Goal: Information Seeking & Learning: Find specific fact

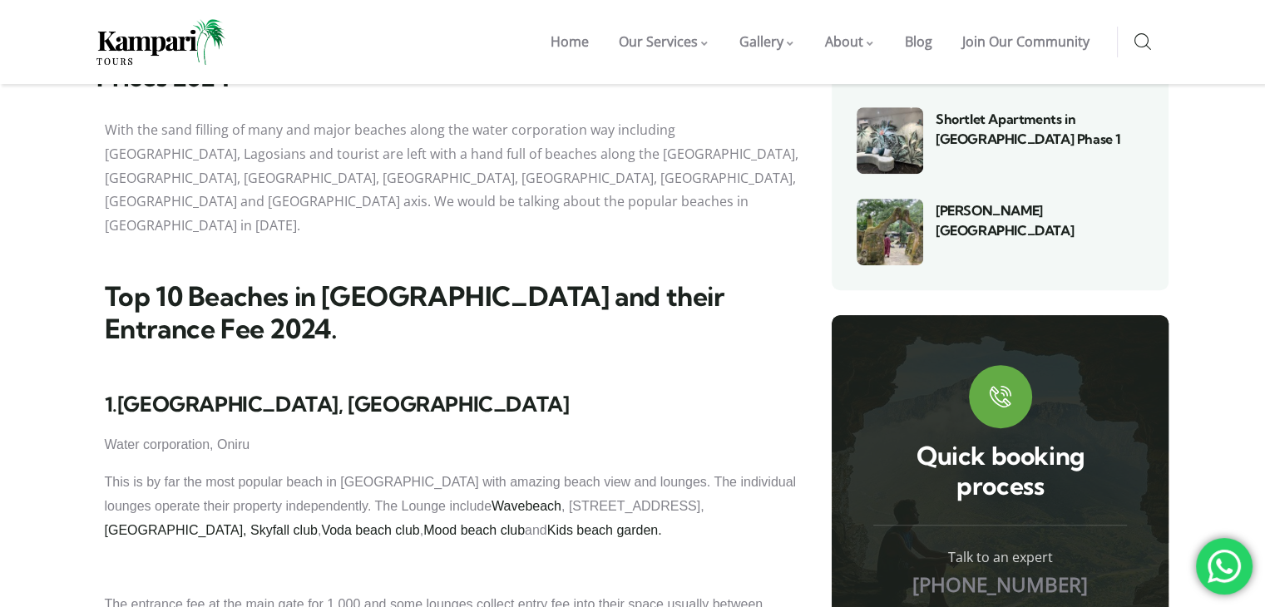
scroll to position [1081, 0]
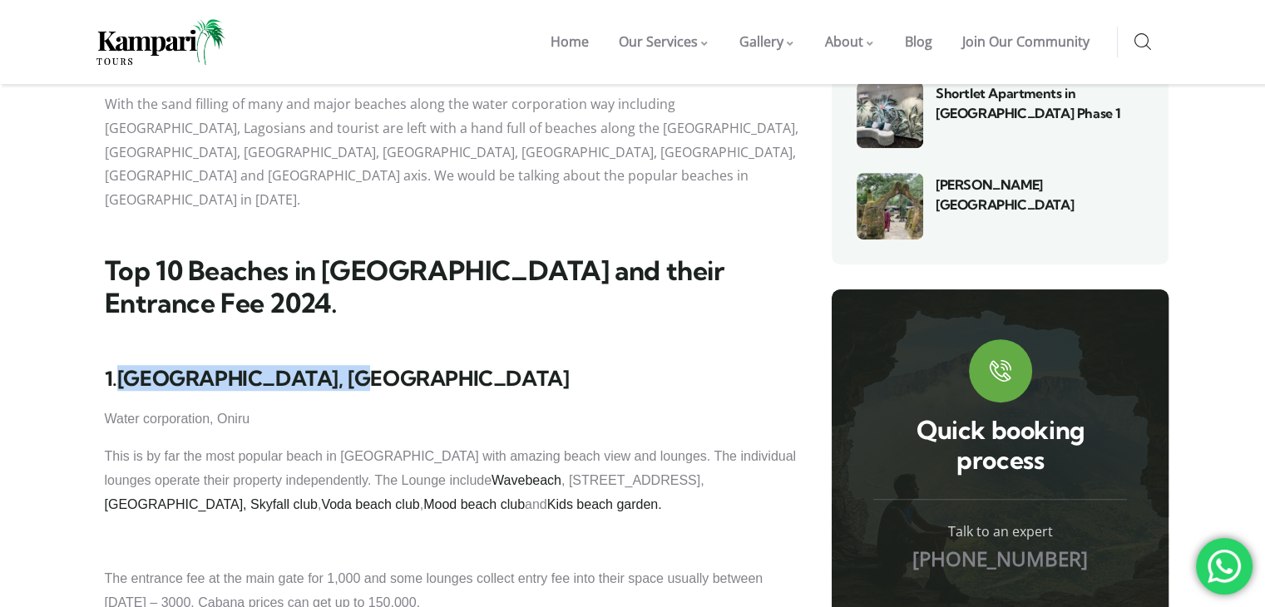
drag, startPoint x: 133, startPoint y: 223, endPoint x: 378, endPoint y: 215, distance: 244.7
click at [378, 366] on h3 "1. [GEOGRAPHIC_DATA], [GEOGRAPHIC_DATA]" at bounding box center [452, 378] width 694 height 25
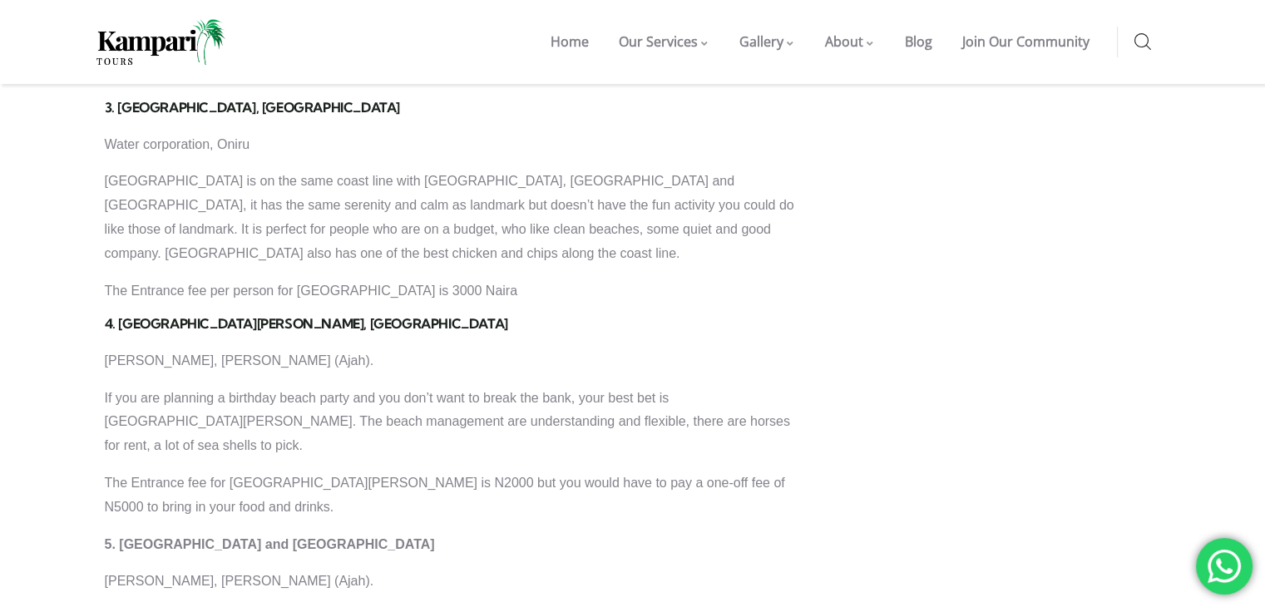
scroll to position [2079, 0]
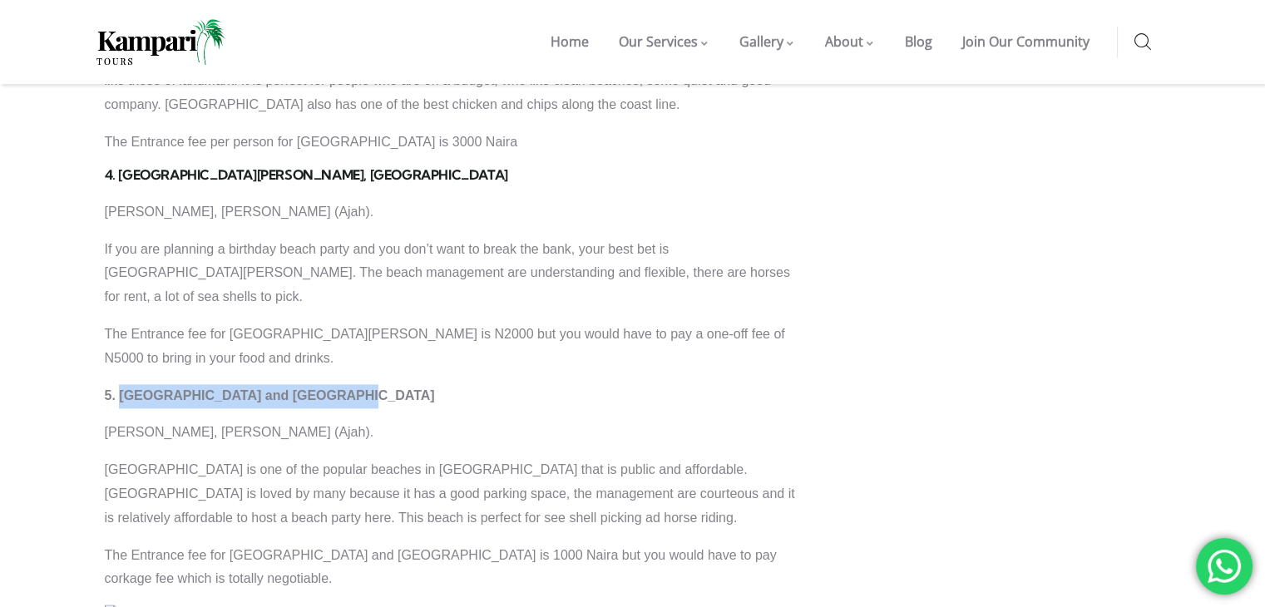
drag, startPoint x: 125, startPoint y: 217, endPoint x: 388, endPoint y: 200, distance: 263.4
click at [388, 200] on div "1. [GEOGRAPHIC_DATA], LAGOS Water corporation, [GEOGRAPHIC_DATA] This is by far…" at bounding box center [452, 326] width 694 height 1916
click at [425, 384] on p "5. [GEOGRAPHIC_DATA] and [GEOGRAPHIC_DATA]" at bounding box center [452, 396] width 694 height 24
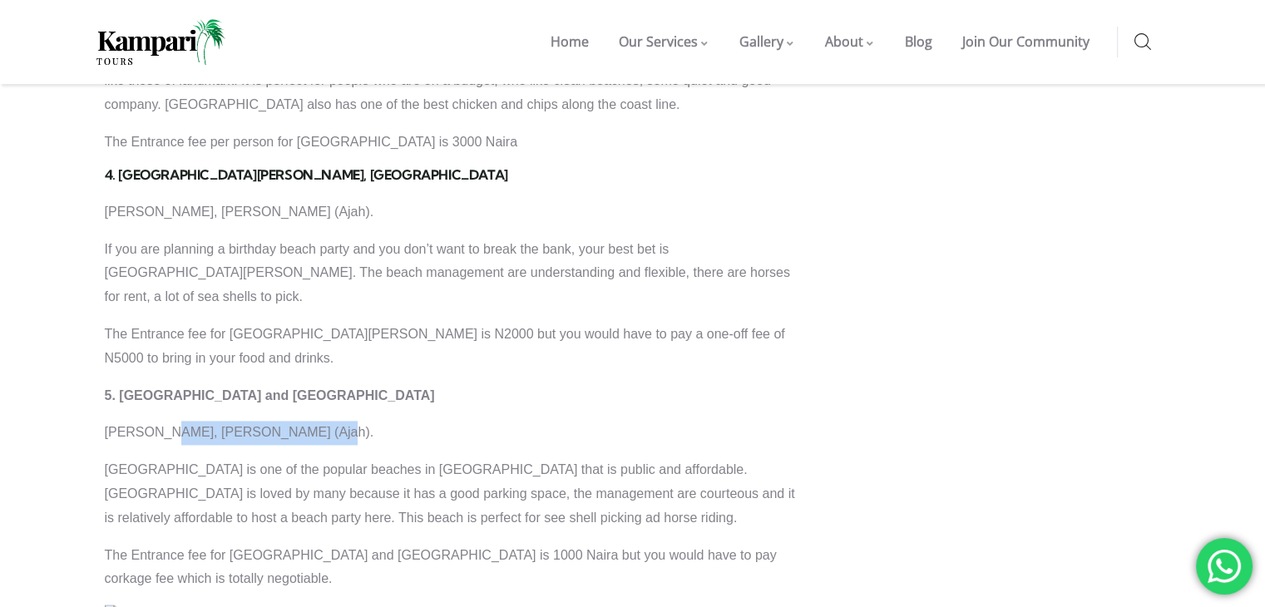
drag, startPoint x: 170, startPoint y: 251, endPoint x: 349, endPoint y: 250, distance: 179.7
click at [349, 421] on p "[PERSON_NAME], [PERSON_NAME] (Ajah)." at bounding box center [452, 433] width 694 height 24
click at [373, 421] on p "[PERSON_NAME], [PERSON_NAME] (Ajah)." at bounding box center [452, 433] width 694 height 24
click at [292, 421] on p "[PERSON_NAME], [PERSON_NAME] (Ajah)." at bounding box center [452, 433] width 694 height 24
click at [344, 421] on p "[PERSON_NAME], [PERSON_NAME] (Ajah)." at bounding box center [452, 433] width 694 height 24
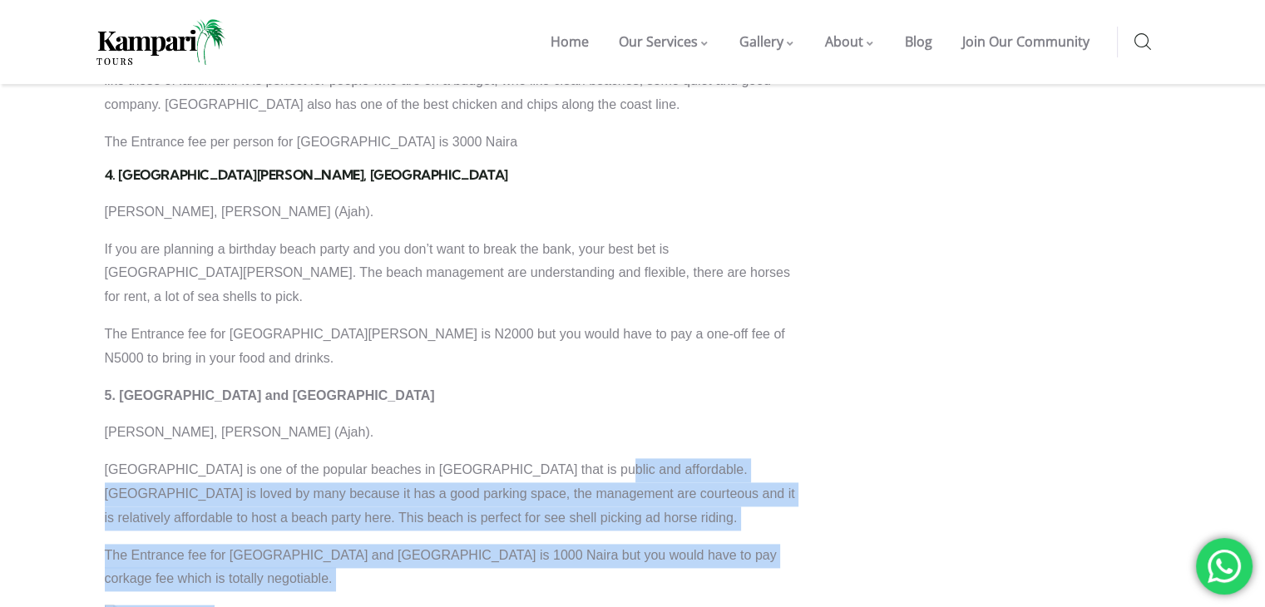
drag, startPoint x: 605, startPoint y: 295, endPoint x: 848, endPoint y: 294, distance: 242.9
click at [778, 544] on p "The Entrance fee for [GEOGRAPHIC_DATA] and [GEOGRAPHIC_DATA] is 1000 Naira but …" at bounding box center [452, 568] width 694 height 48
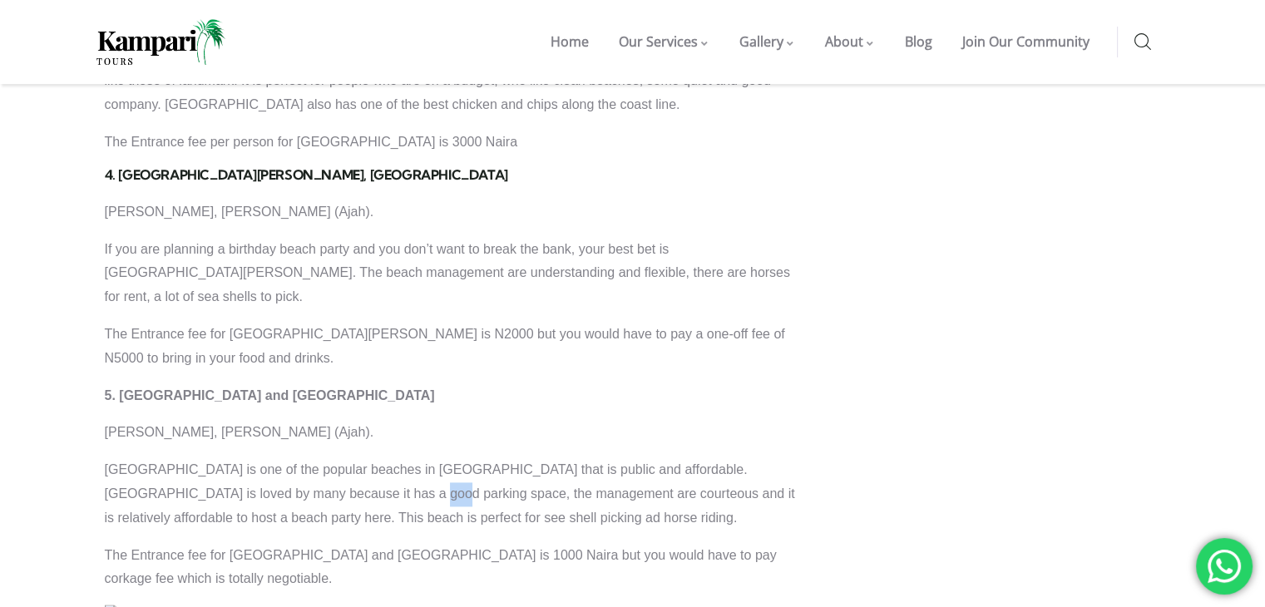
drag, startPoint x: 269, startPoint y: 309, endPoint x: 363, endPoint y: 316, distance: 94.3
click at [359, 458] on p "[GEOGRAPHIC_DATA] is one of the popular beaches in [GEOGRAPHIC_DATA] that is pu…" at bounding box center [452, 494] width 694 height 72
drag, startPoint x: 479, startPoint y: 320, endPoint x: 522, endPoint y: 322, distance: 43.3
click at [506, 458] on p "[GEOGRAPHIC_DATA] is one of the popular beaches in [GEOGRAPHIC_DATA] that is pu…" at bounding box center [452, 494] width 694 height 72
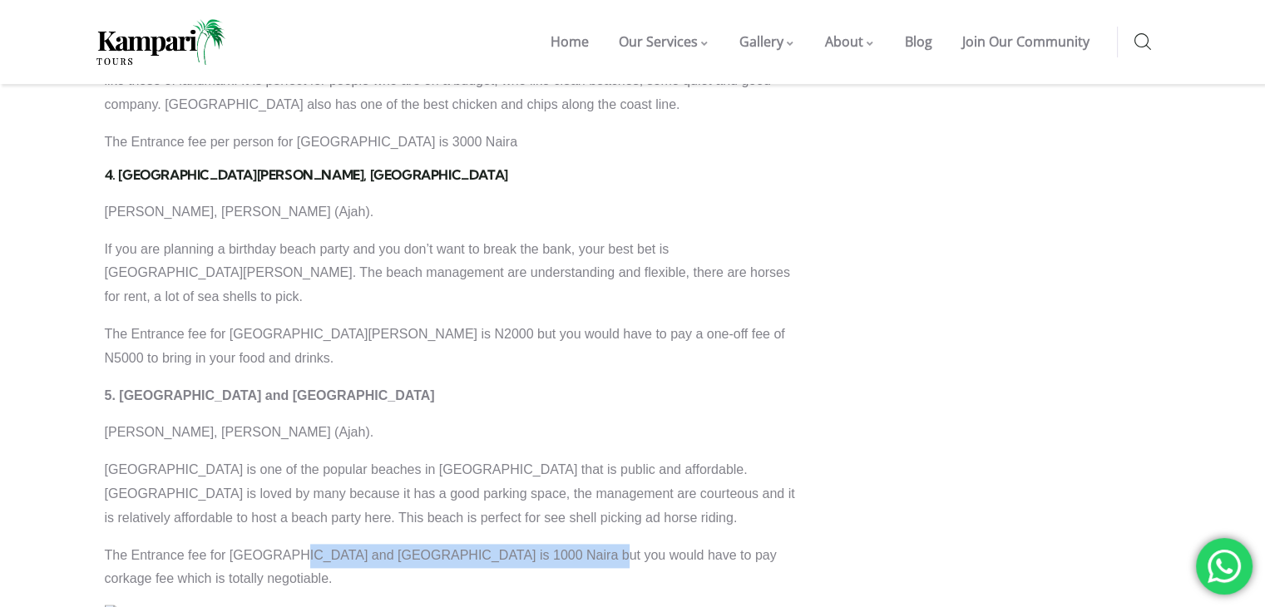
drag, startPoint x: 285, startPoint y: 380, endPoint x: 566, endPoint y: 387, distance: 281.2
click at [566, 544] on p "The Entrance fee for [GEOGRAPHIC_DATA] and [GEOGRAPHIC_DATA] is 1000 Naira but …" at bounding box center [452, 568] width 694 height 48
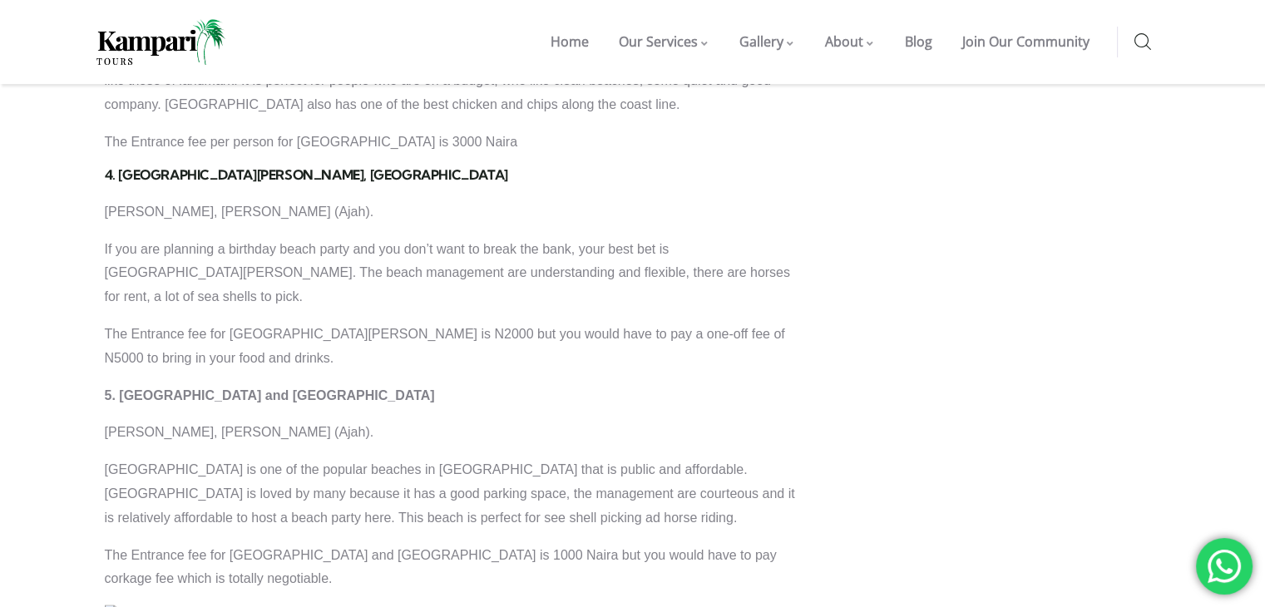
click at [473, 420] on div "1. [GEOGRAPHIC_DATA], LAGOS Water corporation, [GEOGRAPHIC_DATA] This is by far…" at bounding box center [452, 326] width 694 height 1916
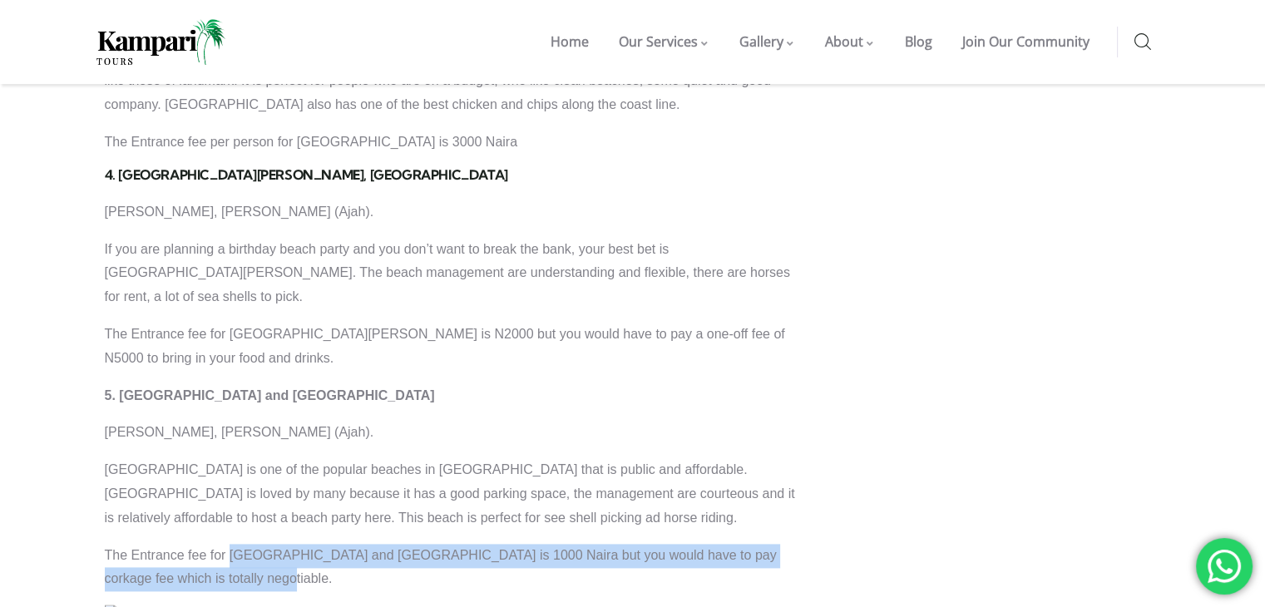
drag, startPoint x: 230, startPoint y: 378, endPoint x: 573, endPoint y: 395, distance: 344.0
click at [564, 544] on p "The Entrance fee for [GEOGRAPHIC_DATA] and [GEOGRAPHIC_DATA] is 1000 Naira but …" at bounding box center [452, 568] width 694 height 48
click at [605, 544] on p "The Entrance fee for [GEOGRAPHIC_DATA] and [GEOGRAPHIC_DATA] is 1000 Naira but …" at bounding box center [452, 568] width 694 height 48
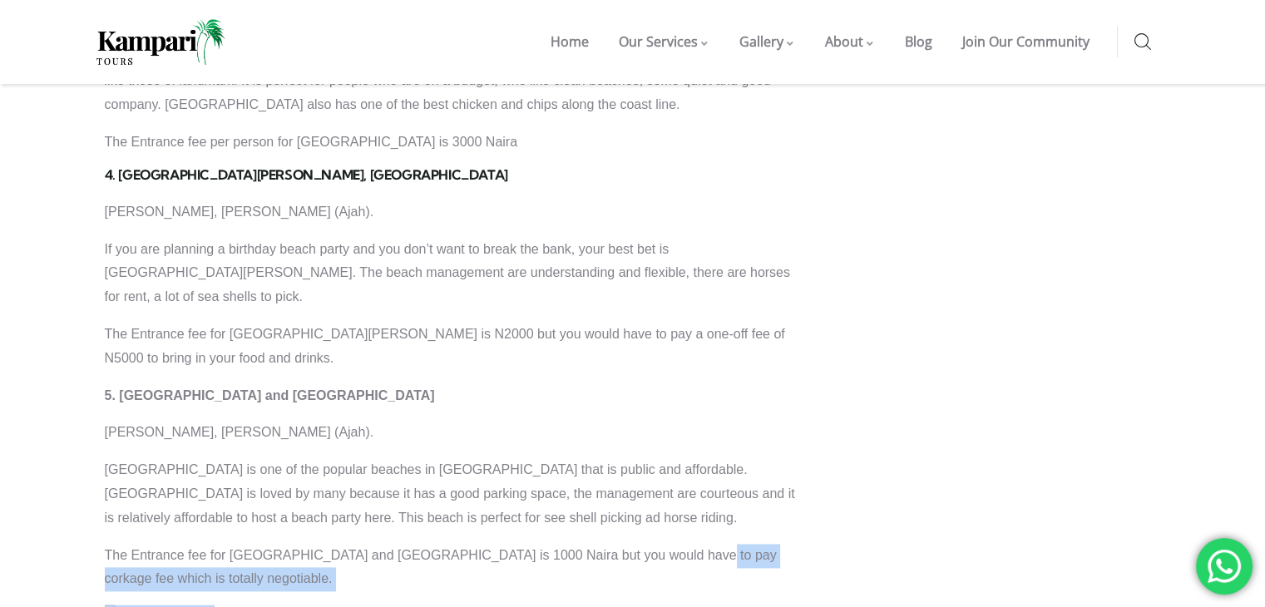
drag, startPoint x: 705, startPoint y: 379, endPoint x: 823, endPoint y: 378, distance: 118.1
click at [663, 544] on p "The Entrance fee for [GEOGRAPHIC_DATA] and [GEOGRAPHIC_DATA] is 1000 Naira but …" at bounding box center [452, 568] width 694 height 48
drag, startPoint x: 222, startPoint y: 402, endPoint x: 445, endPoint y: 420, distance: 223.7
click at [290, 544] on p "The Entrance fee for [GEOGRAPHIC_DATA] and [GEOGRAPHIC_DATA] is 1000 Naira but …" at bounding box center [452, 568] width 694 height 48
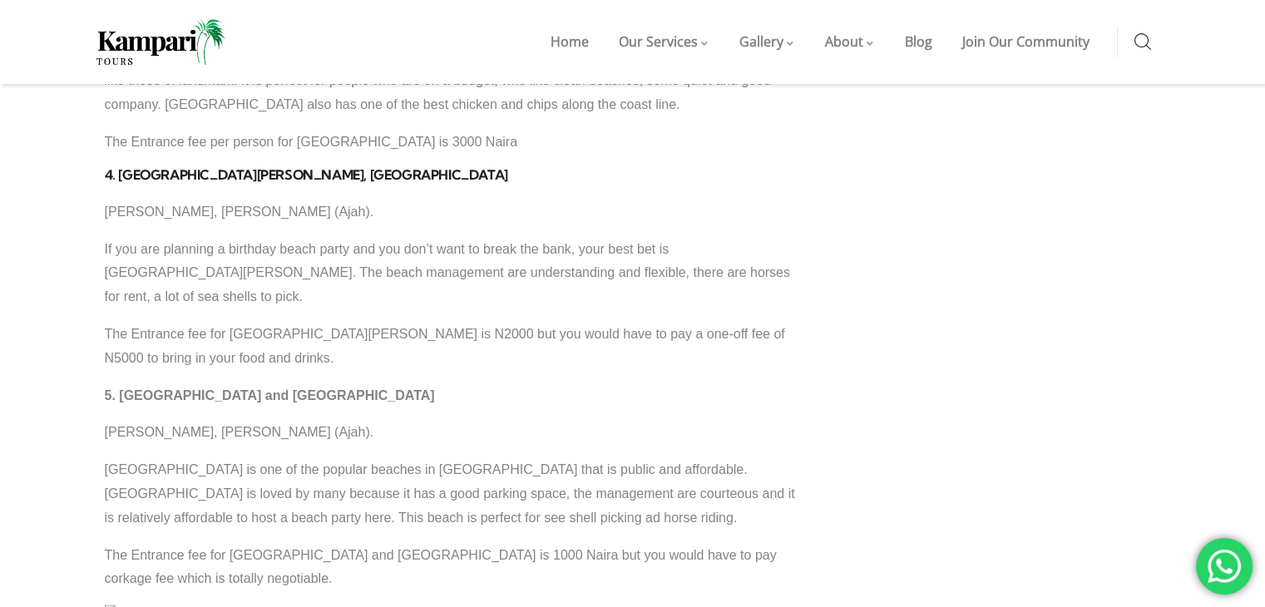
click at [452, 418] on div "1. [GEOGRAPHIC_DATA], LAGOS Water corporation, [GEOGRAPHIC_DATA] This is by far…" at bounding box center [452, 326] width 694 height 1916
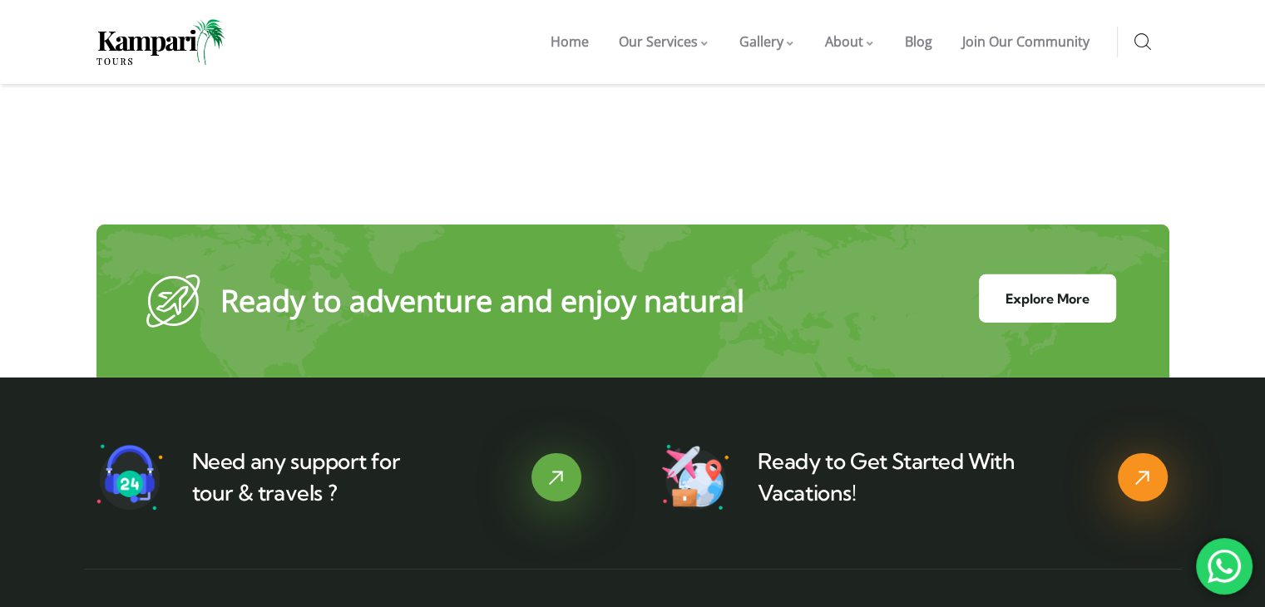
scroll to position [5372, 0]
